Goal: Task Accomplishment & Management: Use online tool/utility

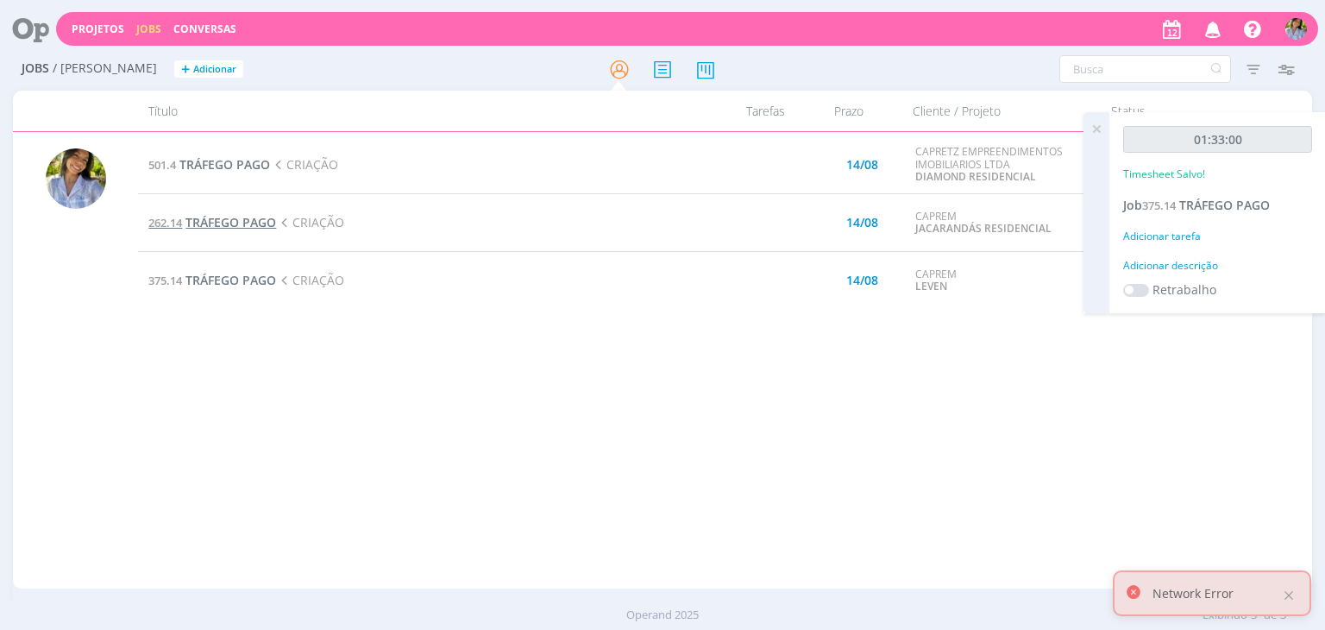
click at [234, 217] on span "TRÁFEGO PAGO" at bounding box center [230, 222] width 91 height 16
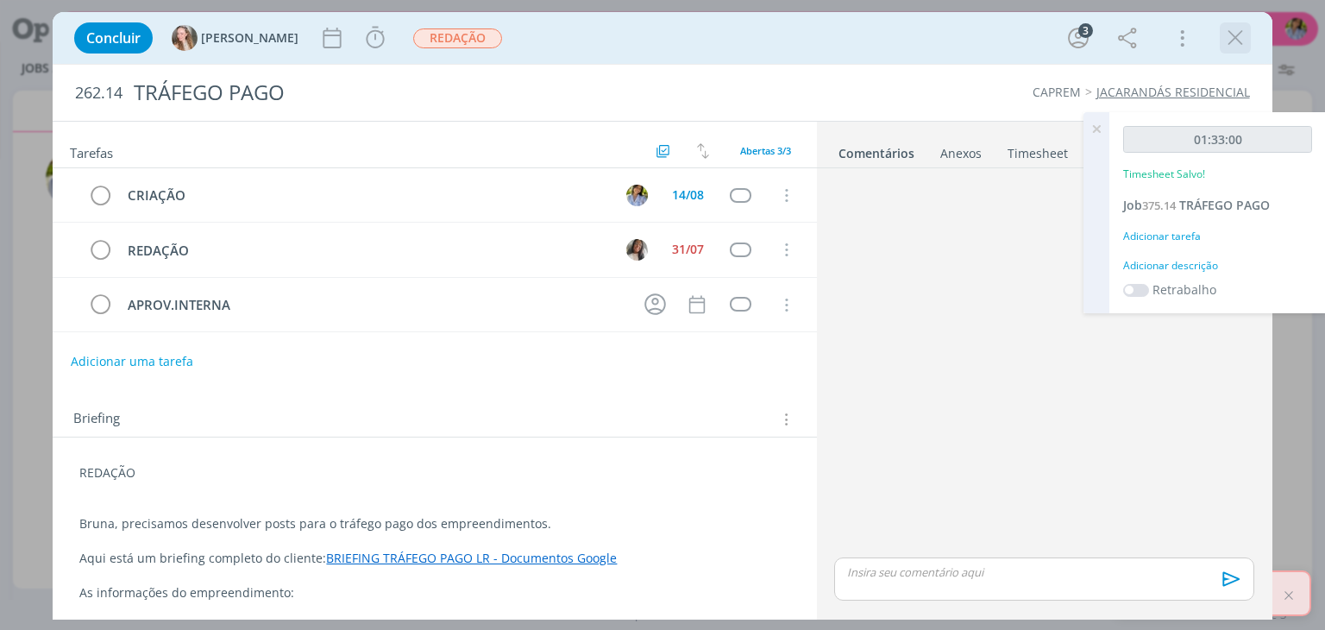
drag, startPoint x: 1230, startPoint y: 34, endPoint x: 789, endPoint y: 385, distance: 563.6
click at [1232, 34] on icon "dialog" at bounding box center [1235, 38] width 26 height 26
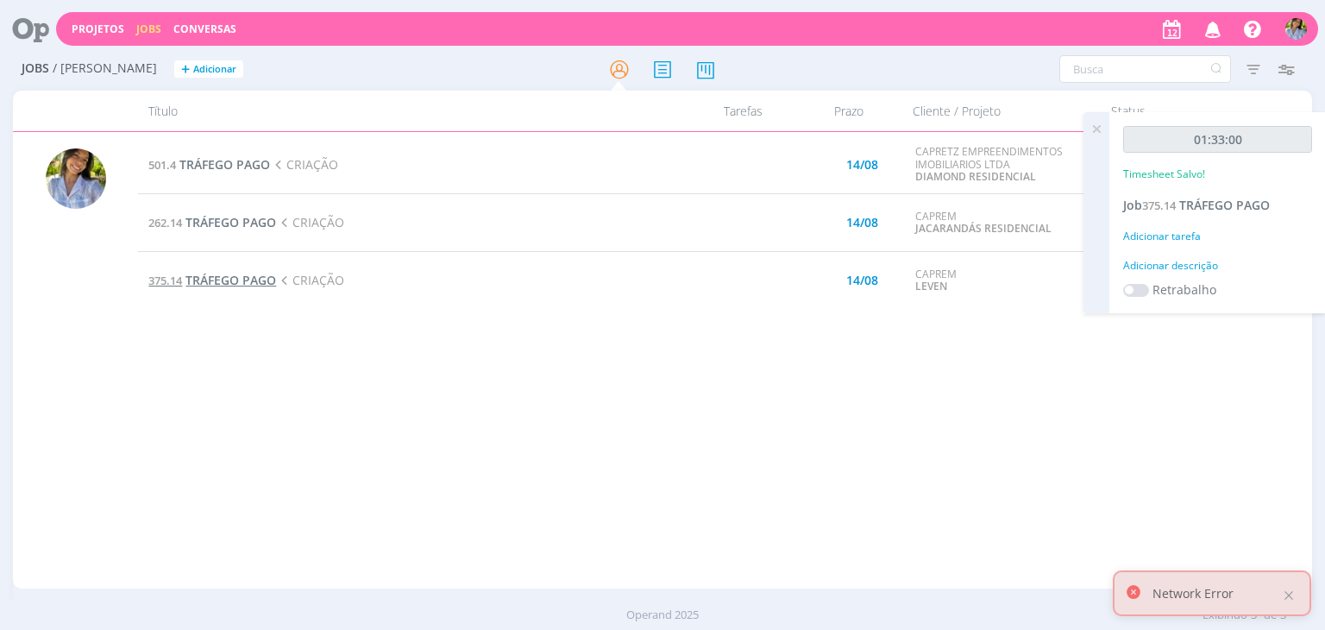
click at [231, 280] on span "TRÁFEGO PAGO" at bounding box center [230, 280] width 91 height 16
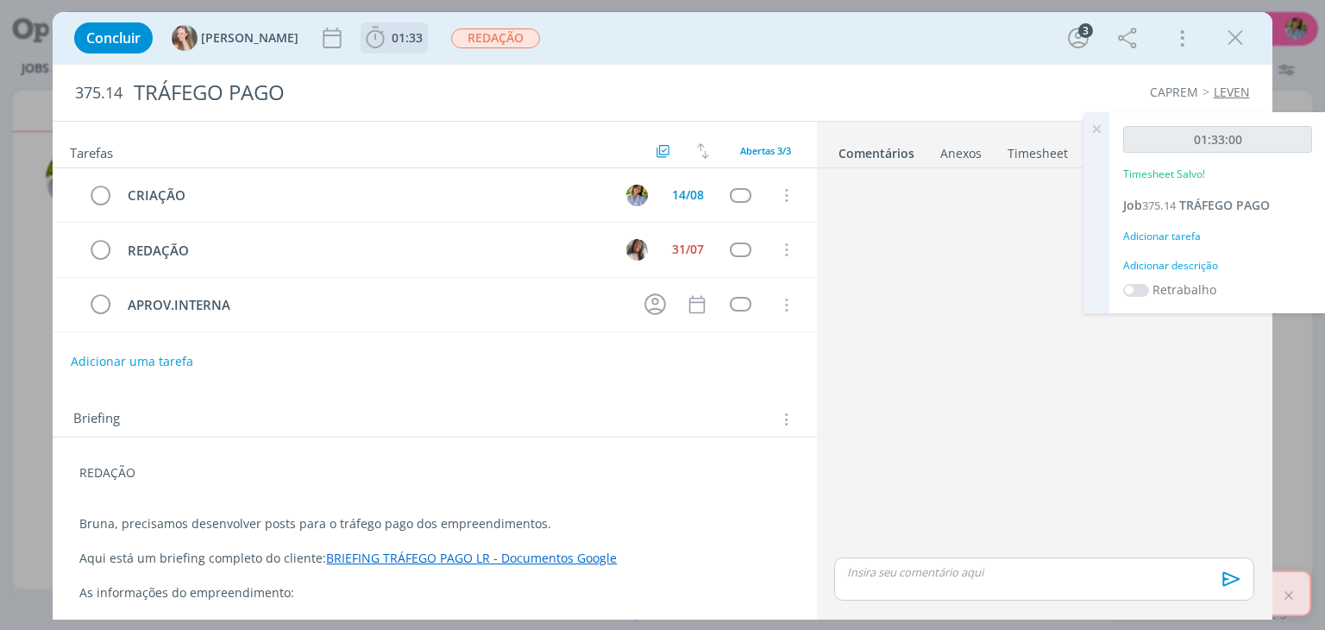
click at [392, 35] on span "01:33" at bounding box center [407, 37] width 31 height 16
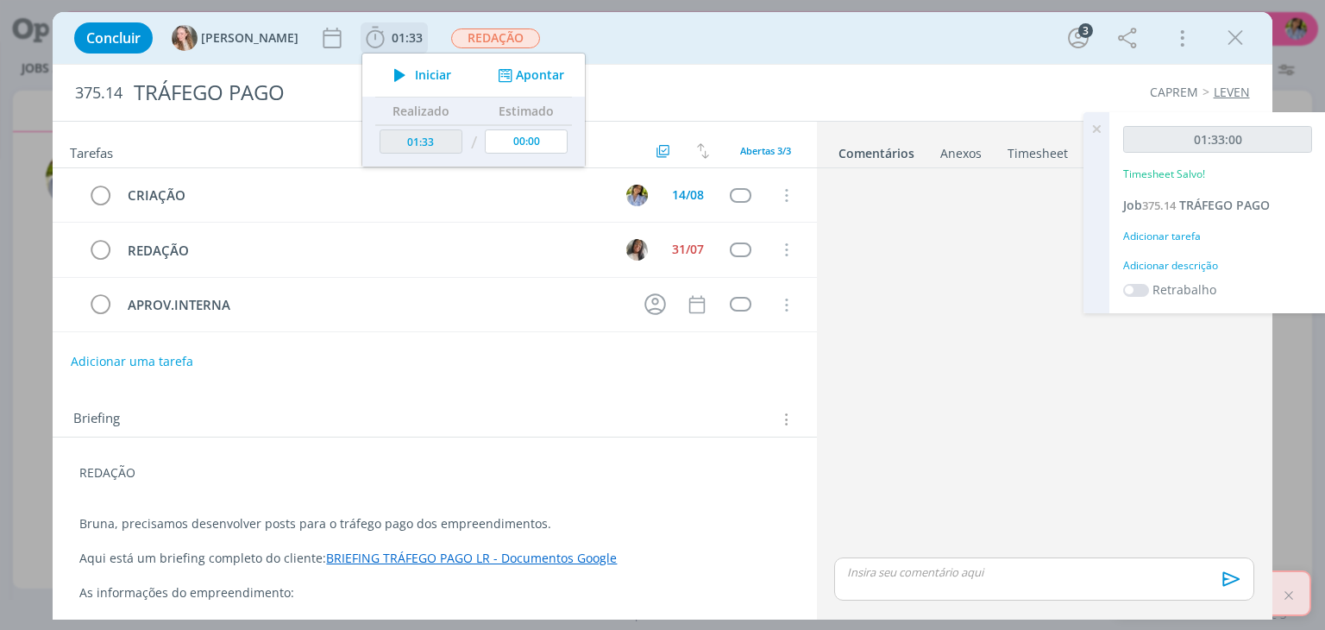
click at [415, 75] on span "Iniciar" at bounding box center [433, 75] width 36 height 12
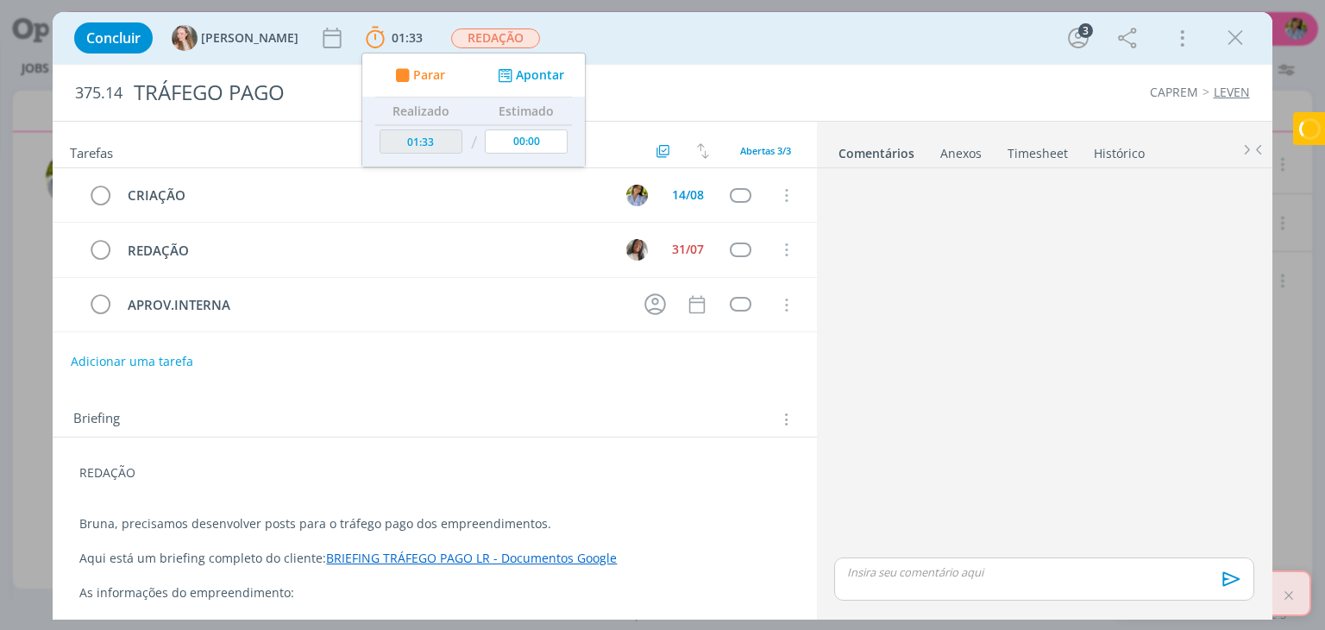
drag, startPoint x: 1235, startPoint y: 40, endPoint x: 1222, endPoint y: 73, distance: 36.0
click at [1236, 39] on icon "dialog" at bounding box center [1235, 38] width 26 height 26
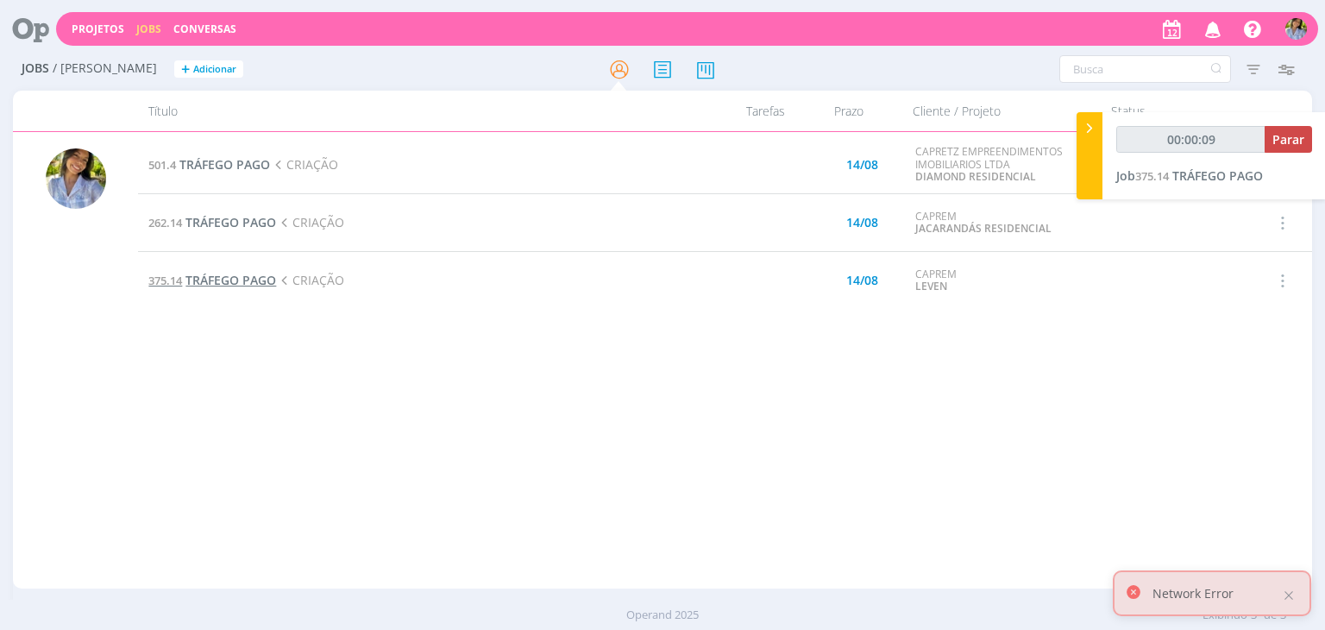
click at [262, 275] on span "TRÁFEGO PAGO" at bounding box center [230, 280] width 91 height 16
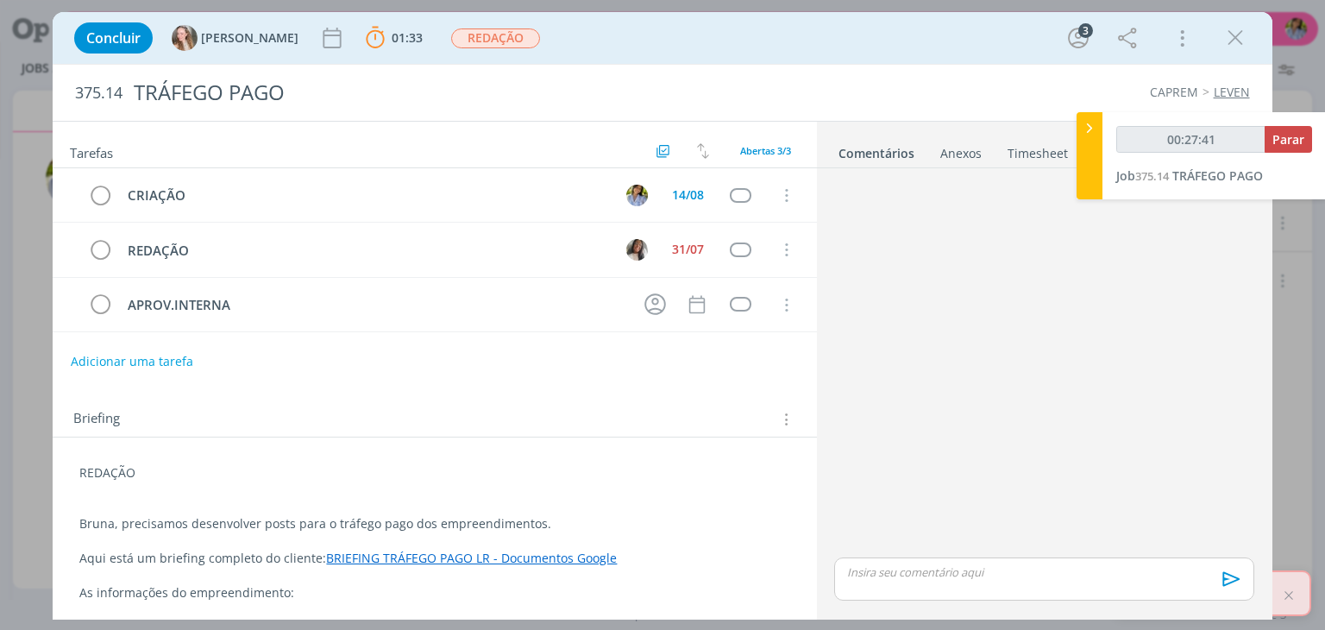
type input "00:28:41"
